Goal: Information Seeking & Learning: Check status

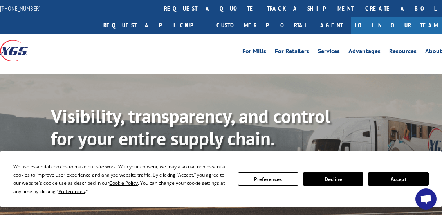
click at [399, 180] on button "Accept" at bounding box center [398, 178] width 60 height 13
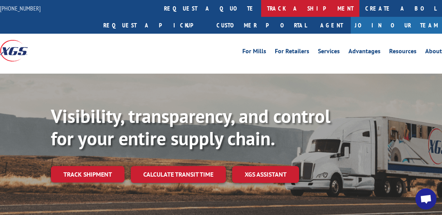
click at [261, 8] on link "track a shipment" at bounding box center [310, 8] width 98 height 17
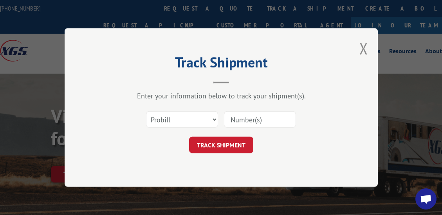
click at [272, 115] on input at bounding box center [260, 119] width 72 height 16
paste input "XGS Probill 17564375"
drag, startPoint x: 258, startPoint y: 118, endPoint x: 189, endPoint y: 117, distance: 69.2
click at [189, 117] on div "Select category... Probill BOL PO XGS Probill 17564375" at bounding box center [221, 119] width 235 height 26
type input "17564375"
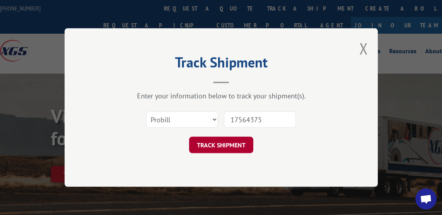
click at [215, 141] on button "TRACK SHIPMENT" at bounding box center [221, 145] width 64 height 16
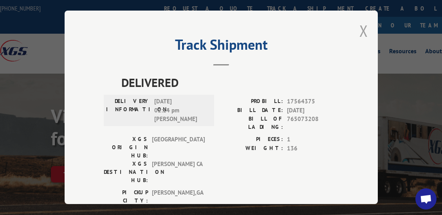
click at [360, 29] on button "Close modal" at bounding box center [363, 30] width 9 height 21
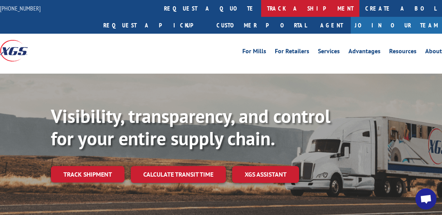
click at [261, 8] on link "track a shipment" at bounding box center [310, 8] width 98 height 17
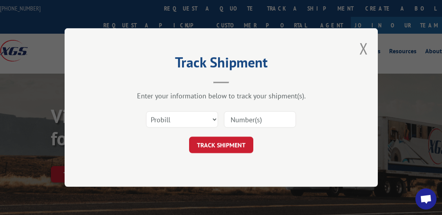
click at [253, 115] on input at bounding box center [260, 119] width 72 height 16
paste input "XGS Probill 17564375"
drag, startPoint x: 259, startPoint y: 119, endPoint x: 193, endPoint y: 101, distance: 68.7
click at [193, 101] on div "Enter your information below to track your shipment(s). Select category... Prob…" at bounding box center [221, 122] width 235 height 62
type input "17564375"
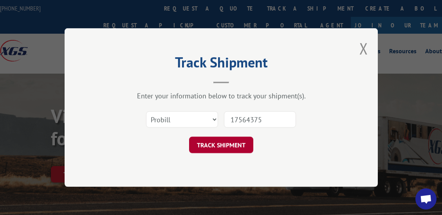
click at [220, 147] on button "TRACK SHIPMENT" at bounding box center [221, 145] width 64 height 16
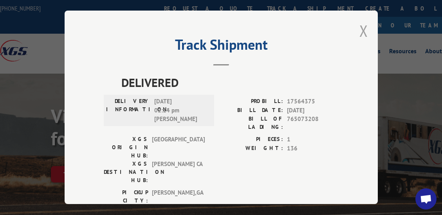
click at [359, 29] on button "Close modal" at bounding box center [363, 30] width 9 height 21
